Goal: Task Accomplishment & Management: Manage account settings

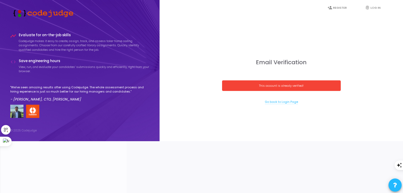
click at [270, 104] on link "Go back to Login Page" at bounding box center [281, 102] width 33 height 4
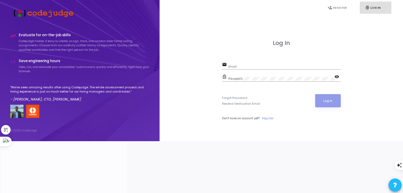
click at [268, 69] on div "Email" at bounding box center [285, 65] width 112 height 8
click at [365, 7] on icon "fingerprint" at bounding box center [367, 7] width 5 height 5
click at [290, 86] on div "Log In email Email Required field lock_outline Password visibility Forgot Passw…" at bounding box center [281, 86] width 119 height 92
click at [280, 68] on input "Email" at bounding box center [285, 67] width 112 height 4
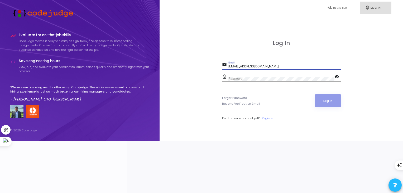
type input "[EMAIL_ADDRESS][DOMAIN_NAME]"
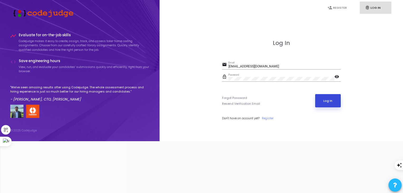
click at [333, 107] on button "Log In" at bounding box center [328, 100] width 26 height 13
